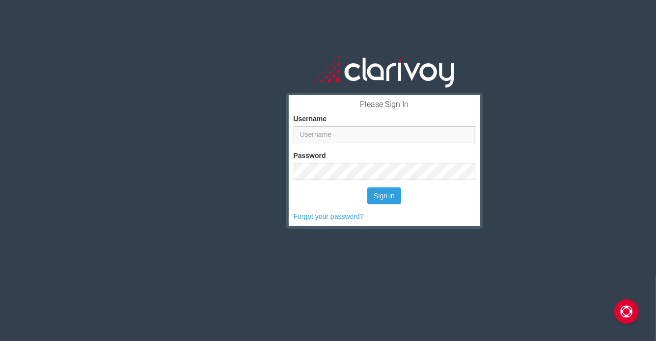
type input "nmossey"
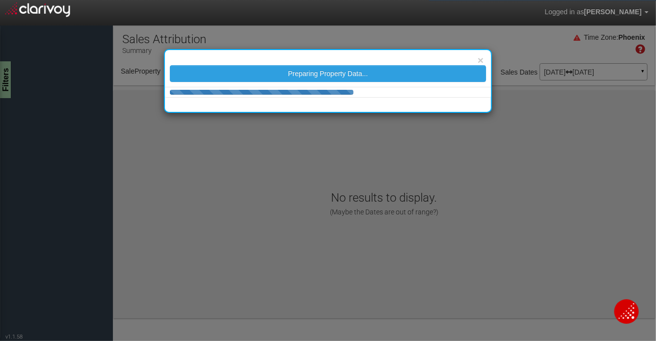
select select "object:673"
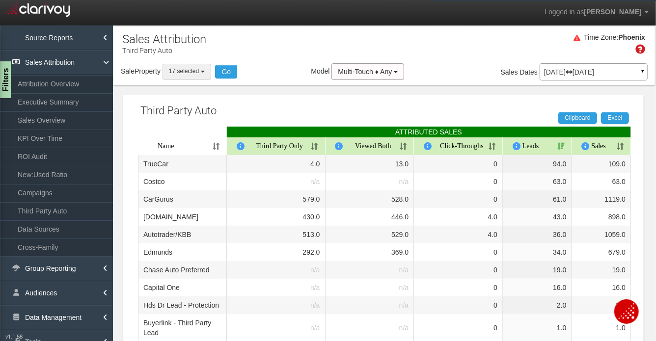
click at [188, 74] on span "17 selected" at bounding box center [184, 71] width 30 height 7
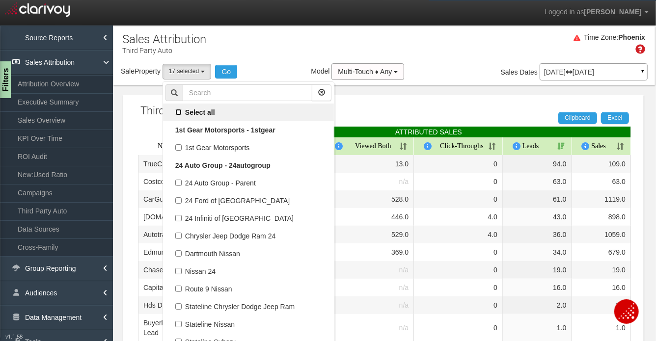
click at [181, 113] on input "Select all" at bounding box center [178, 112] width 6 height 6
checkbox input "true"
select select "object:34"
checkbox input "true"
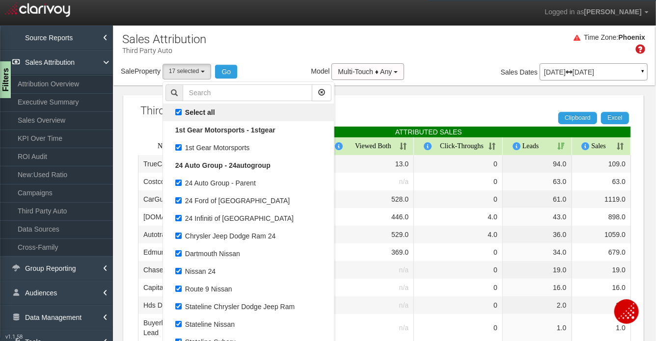
checkbox input "true"
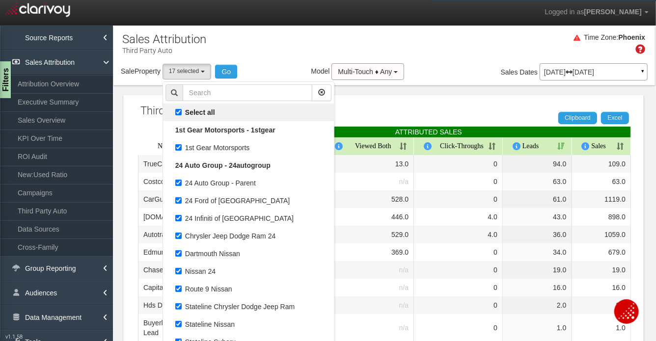
checkbox input "true"
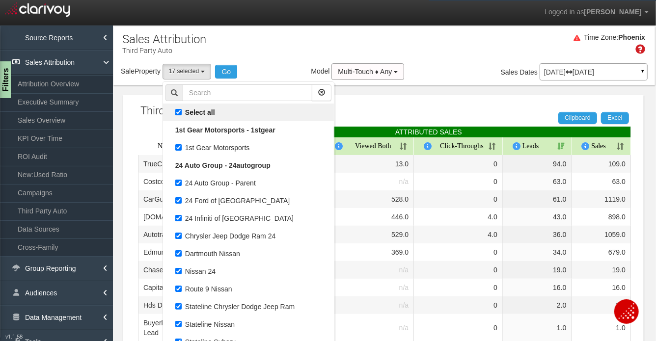
checkbox input "true"
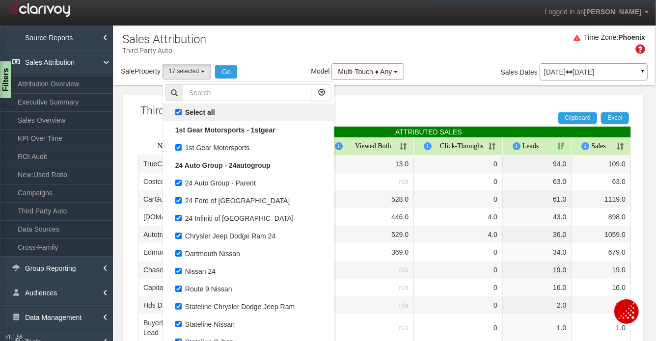
checkbox input "true"
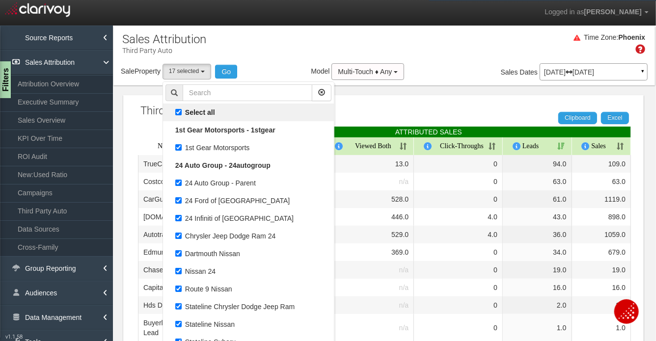
checkbox input "true"
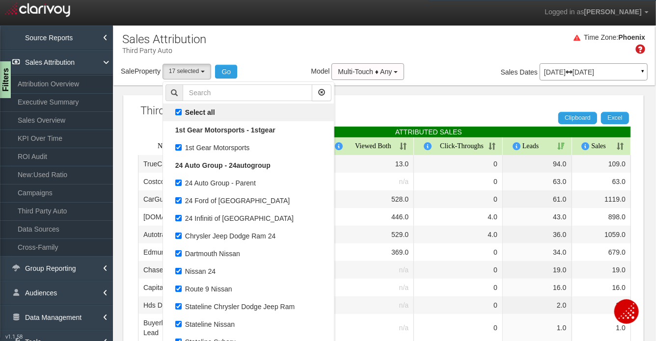
checkbox input "true"
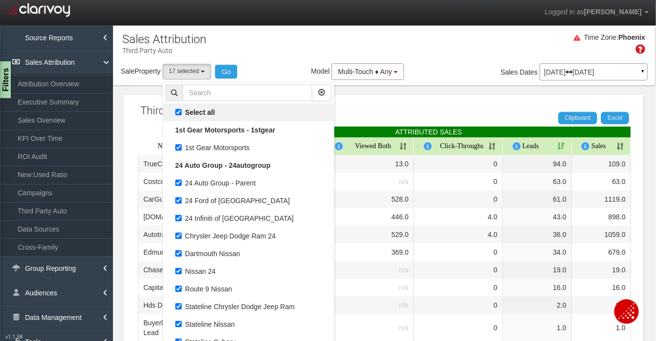
checkbox input "true"
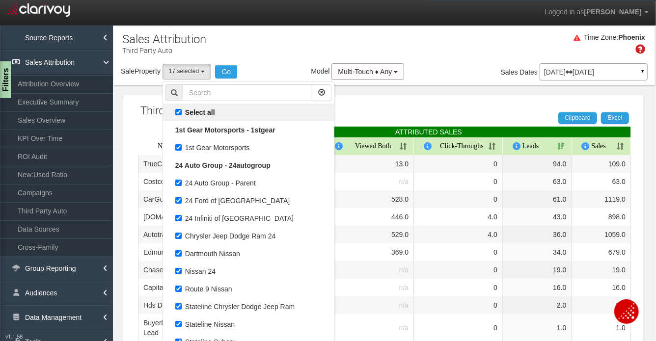
checkbox input "true"
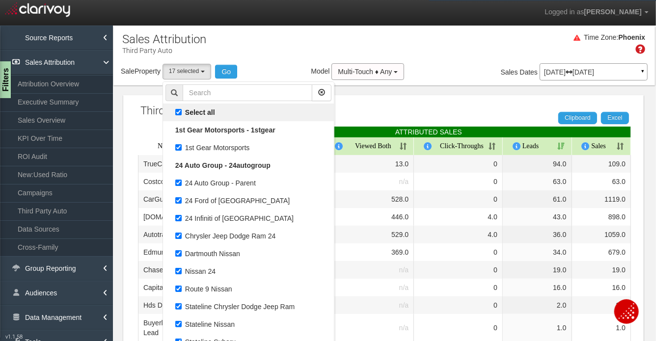
checkbox input "true"
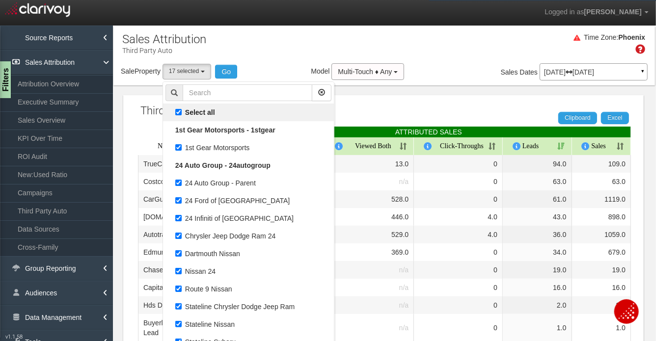
checkbox input "true"
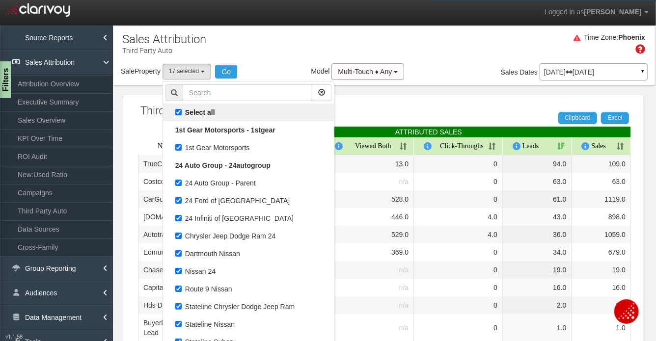
checkbox input "true"
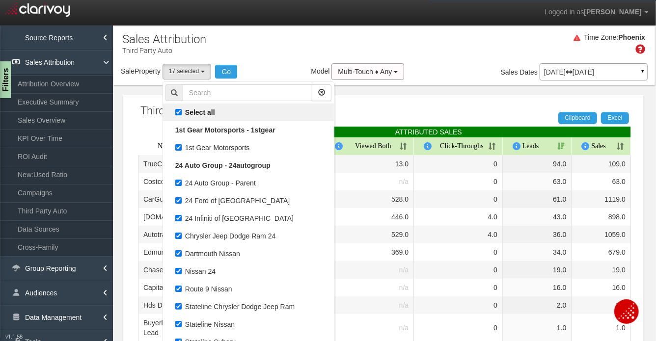
checkbox input "true"
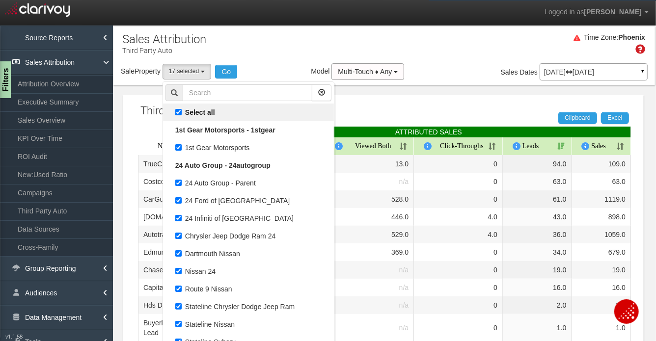
checkbox input "true"
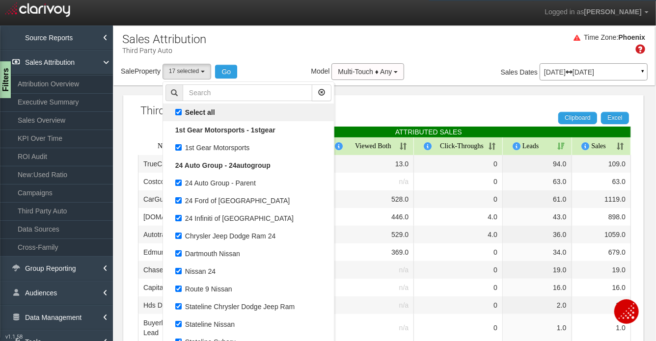
checkbox input "true"
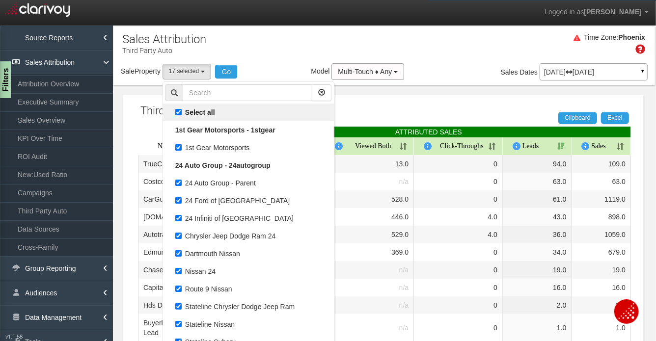
checkbox input "true"
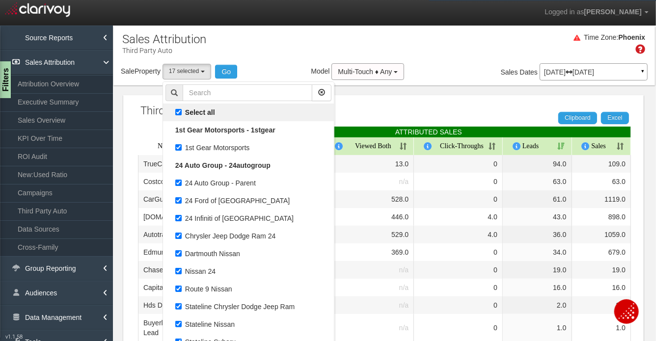
checkbox input "true"
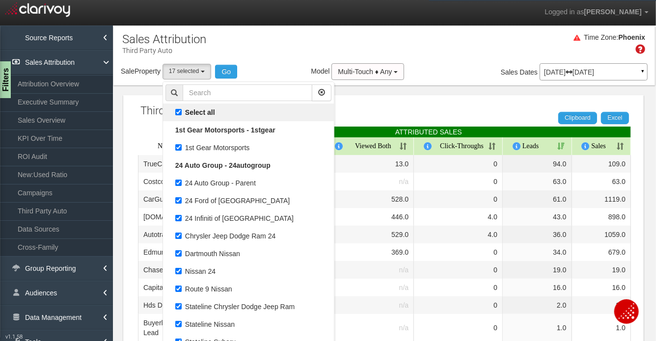
checkbox input "true"
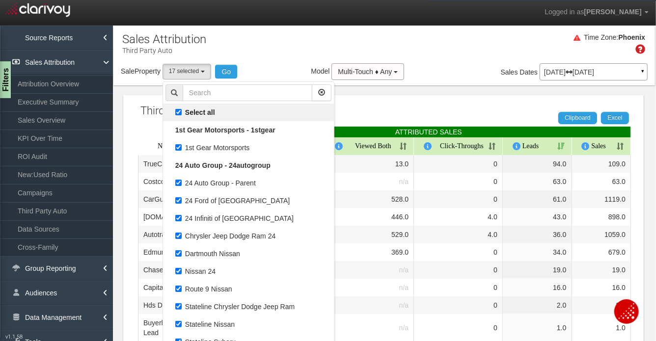
checkbox input "true"
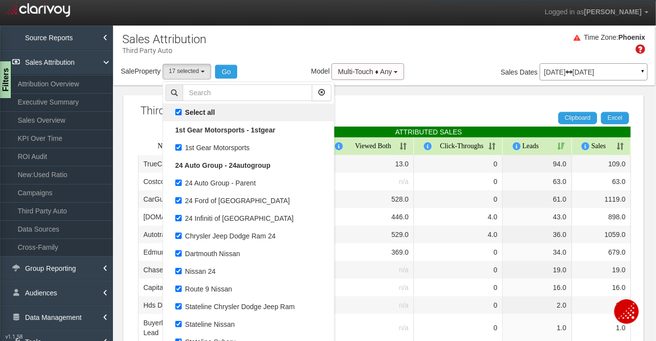
checkbox input "true"
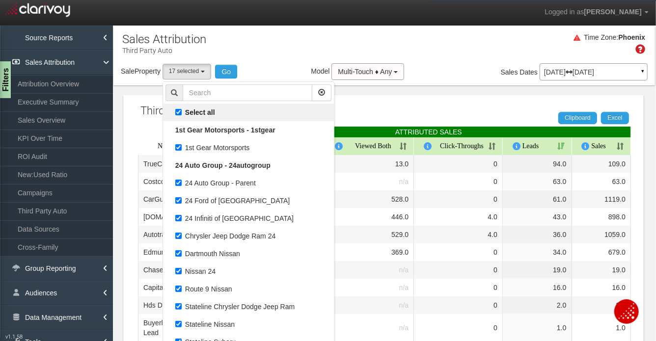
checkbox input "true"
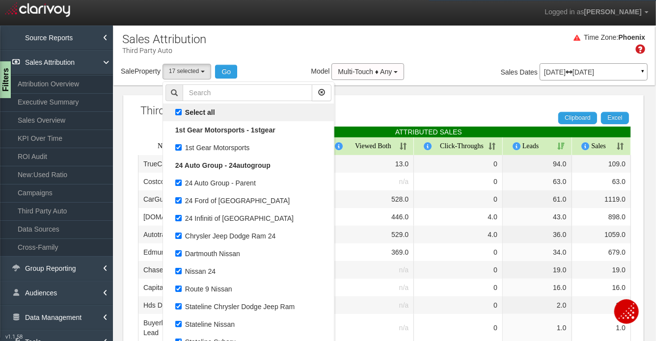
checkbox input "true"
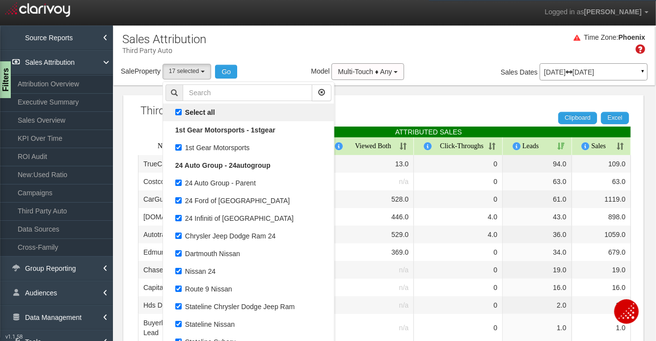
checkbox input "true"
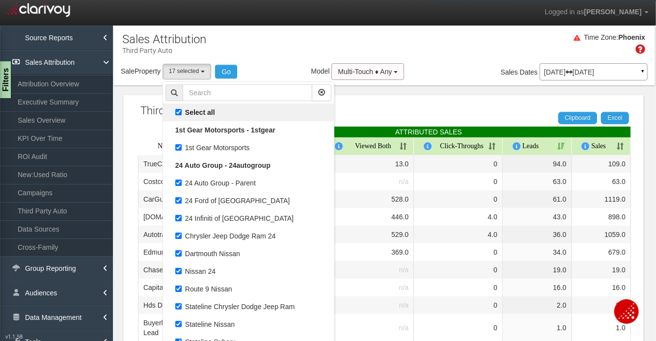
checkbox input "true"
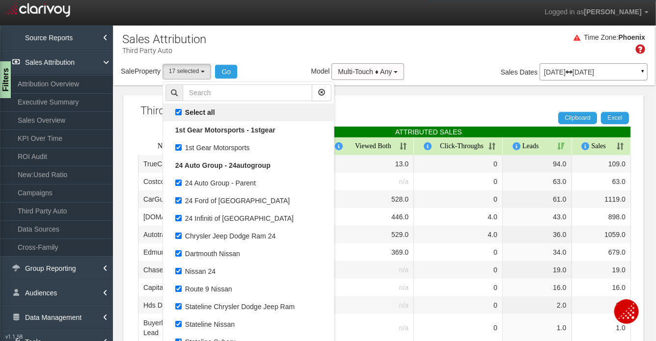
checkbox input "true"
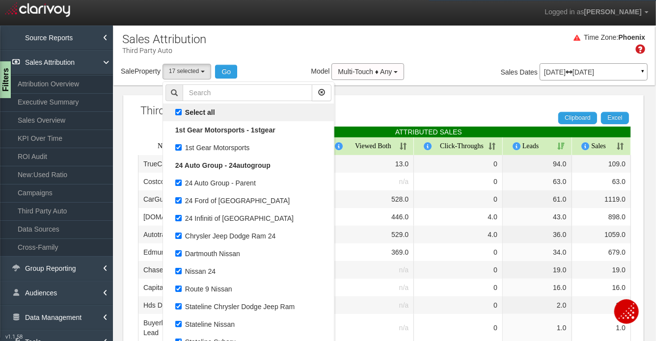
checkbox input "true"
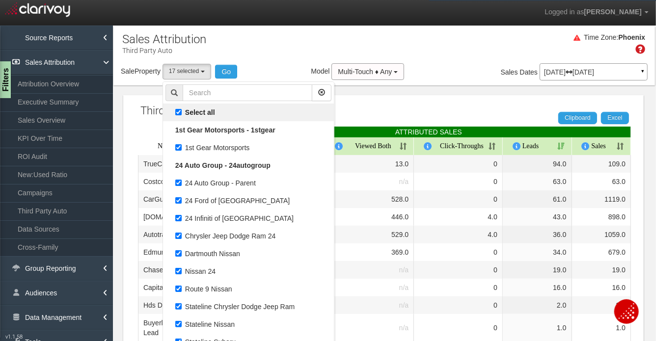
checkbox input "true"
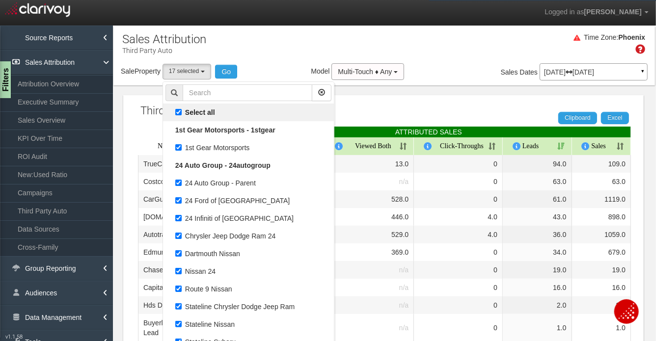
checkbox input "true"
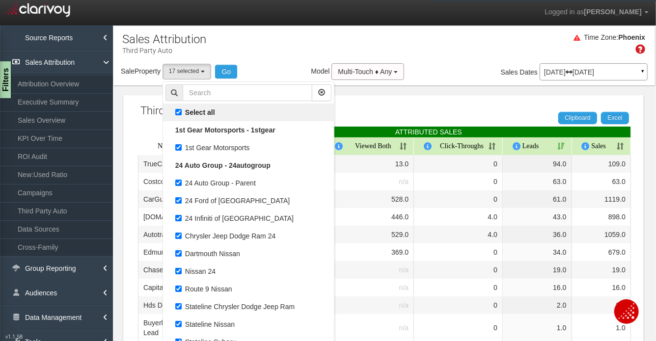
checkbox input "true"
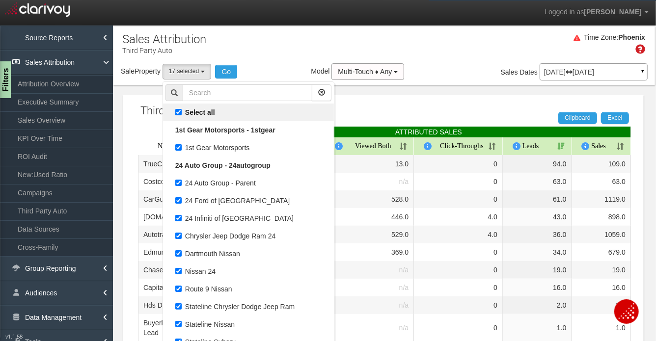
checkbox input "true"
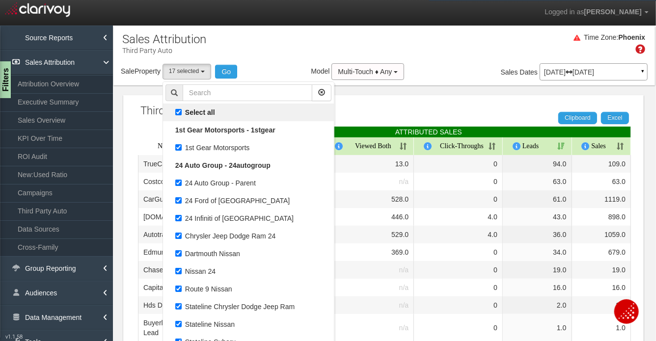
checkbox input "true"
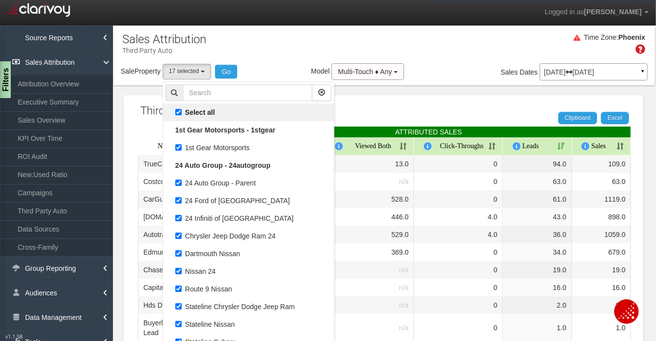
checkbox input "true"
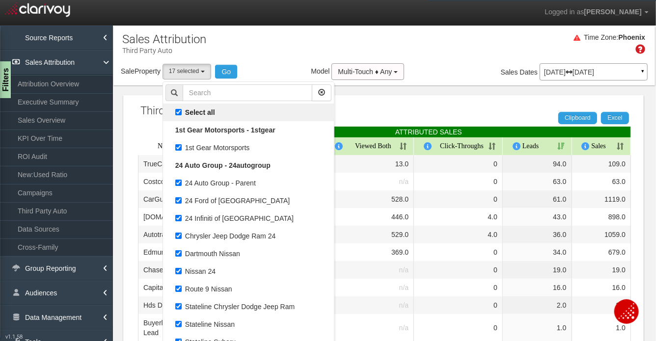
checkbox input "true"
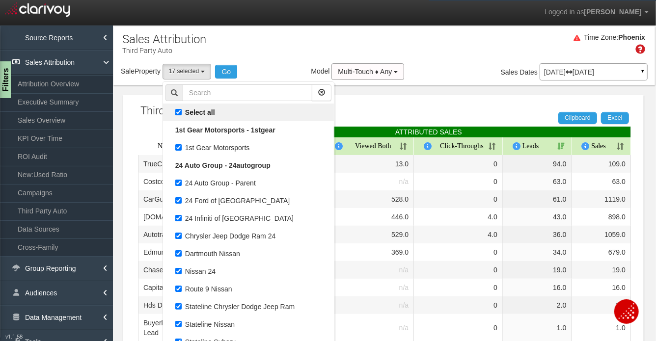
checkbox input "true"
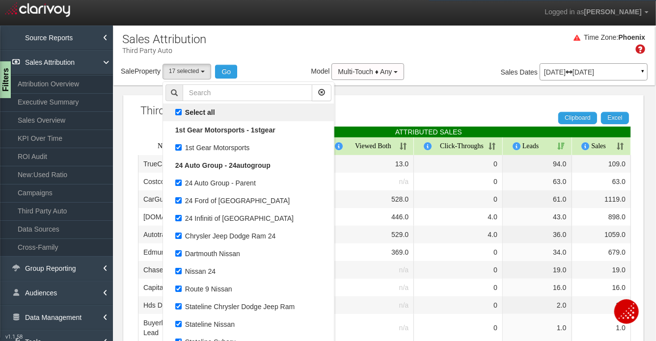
checkbox input "true"
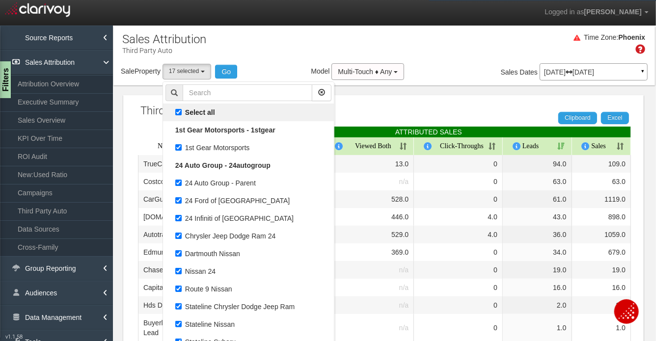
checkbox input "true"
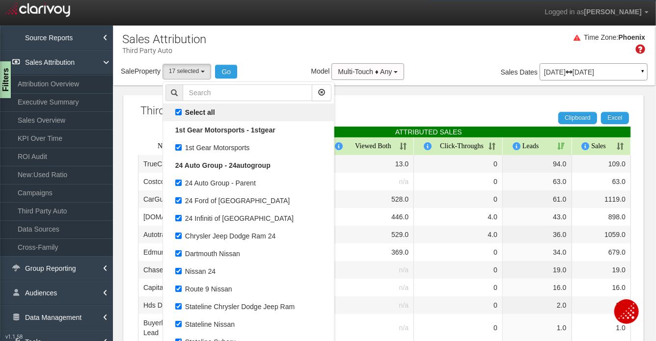
checkbox input "true"
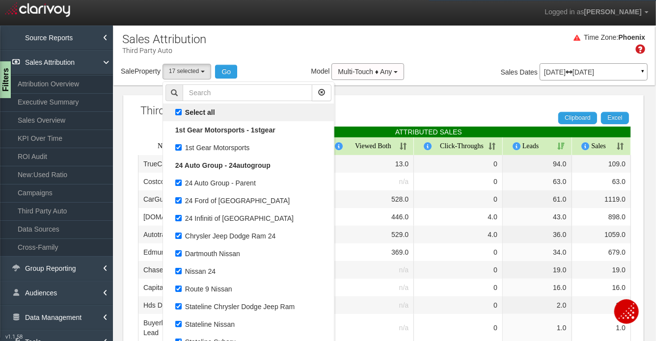
checkbox input "true"
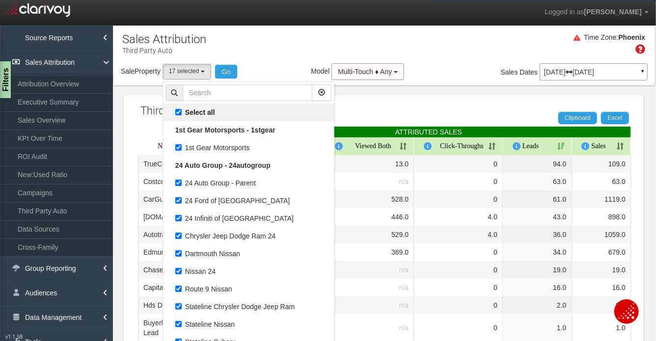
checkbox input "true"
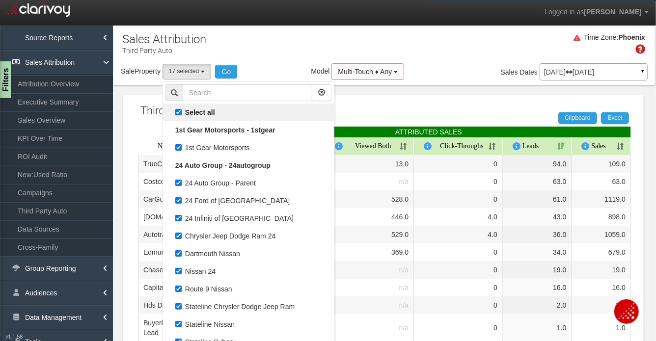
checkbox input "true"
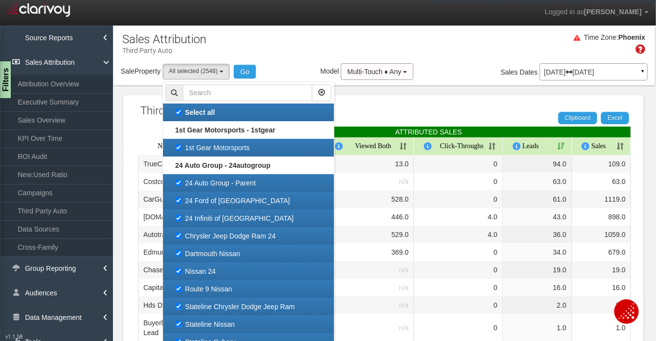
scroll to position [7598, 0]
click at [182, 111] on input "Select all" at bounding box center [178, 112] width 6 height 6
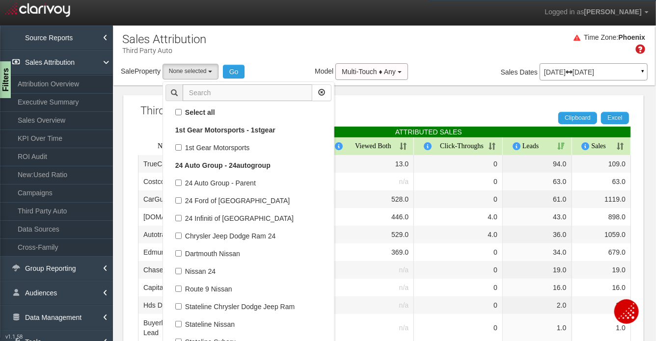
click at [195, 93] on input "text" at bounding box center [248, 92] width 130 height 17
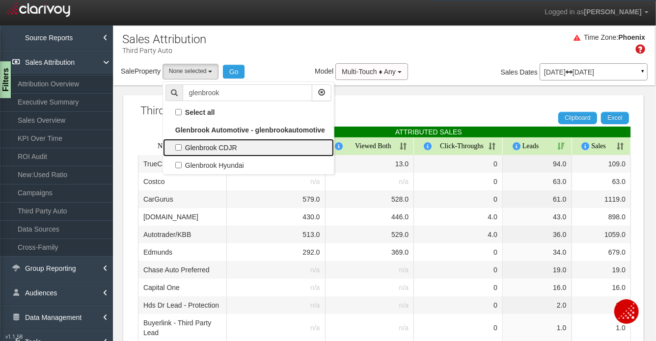
click at [199, 144] on label "Glenbrook CDJR" at bounding box center [248, 147] width 166 height 13
click at [182, 144] on input "Glenbrook CDJR" at bounding box center [178, 147] width 6 height 6
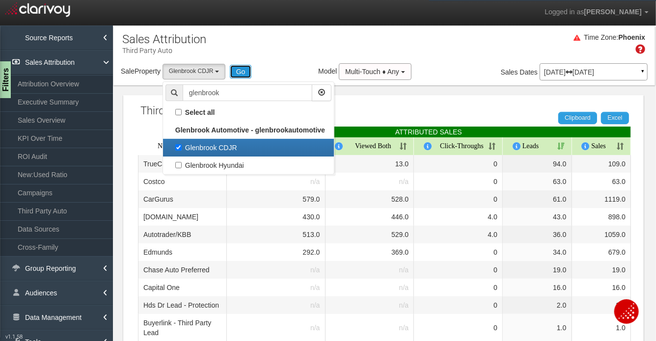
click at [247, 71] on button "Go" at bounding box center [241, 72] width 22 height 14
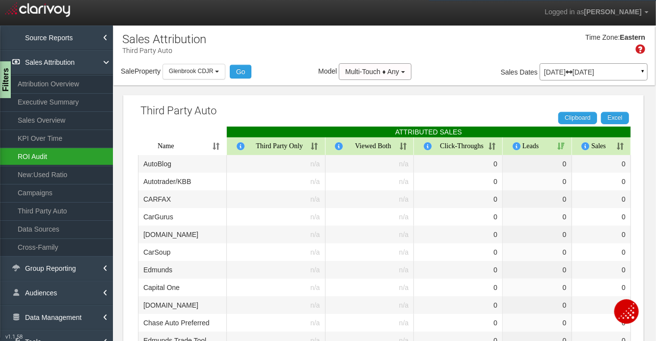
click at [50, 157] on link "ROI Audit" at bounding box center [56, 157] width 113 height 18
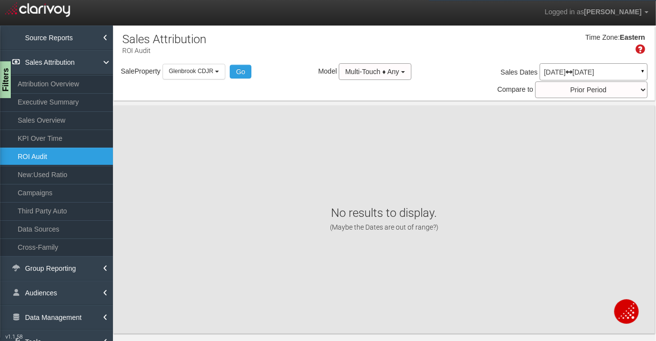
click at [549, 66] on div "[DATE] [DATE] ▼" at bounding box center [593, 71] width 108 height 17
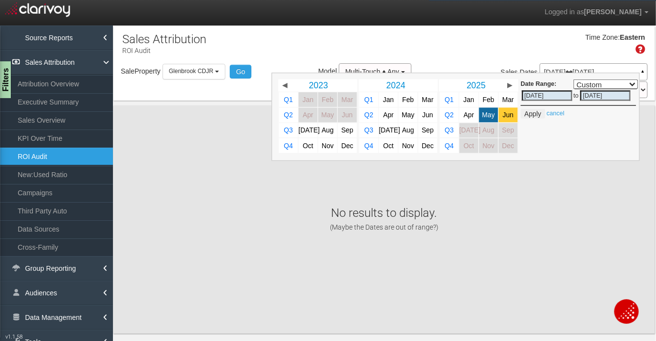
click at [503, 118] on span "Jun" at bounding box center [507, 114] width 11 height 7
click at [464, 115] on span "Apr" at bounding box center [468, 114] width 10 height 7
click at [468, 119] on link "Apr" at bounding box center [468, 114] width 19 height 15
click at [527, 113] on button "Apply" at bounding box center [532, 114] width 24 height 10
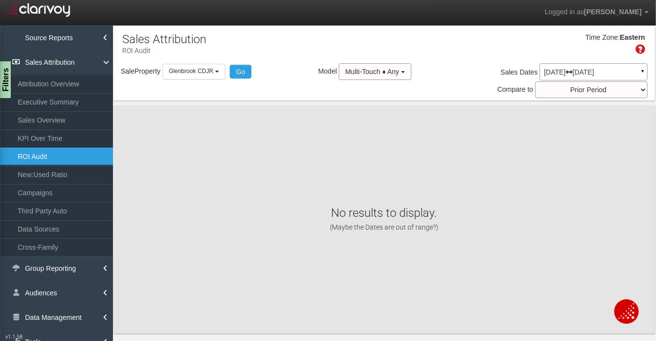
click at [572, 69] on icon at bounding box center [568, 72] width 7 height 7
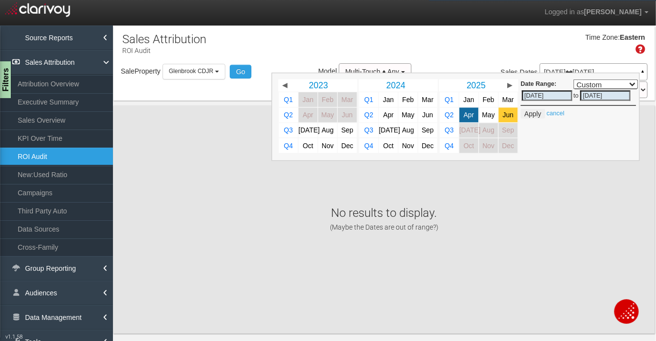
click at [511, 117] on span "Jun" at bounding box center [507, 114] width 11 height 7
click at [530, 111] on button "Apply" at bounding box center [532, 114] width 24 height 10
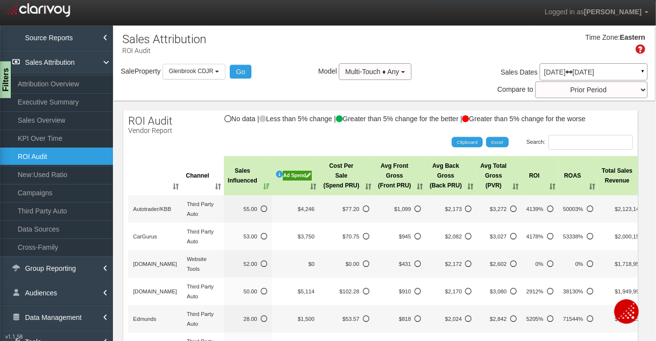
click at [306, 175] on div "Ad Spend" at bounding box center [297, 176] width 29 height 10
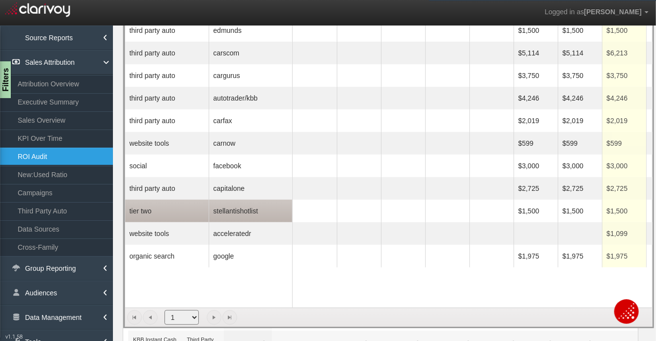
scroll to position [130, 0]
click at [245, 211] on td "stellantishotlist" at bounding box center [250, 211] width 83 height 23
click at [245, 211] on span "stellantishotlist" at bounding box center [243, 211] width 64 height 14
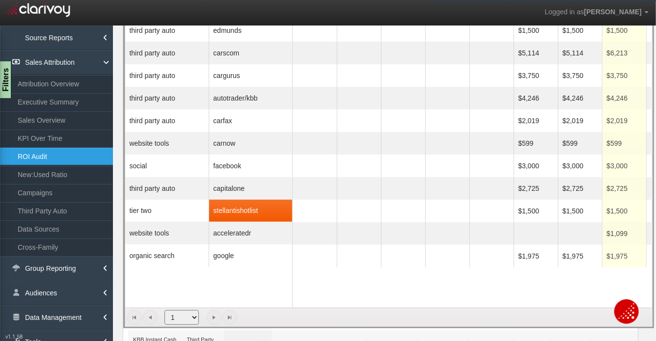
click at [264, 286] on div "third party auto [PERSON_NAME] third party auto carscom third party auto cargur…" at bounding box center [208, 163] width 167 height 289
